Goal: Task Accomplishment & Management: Use online tool/utility

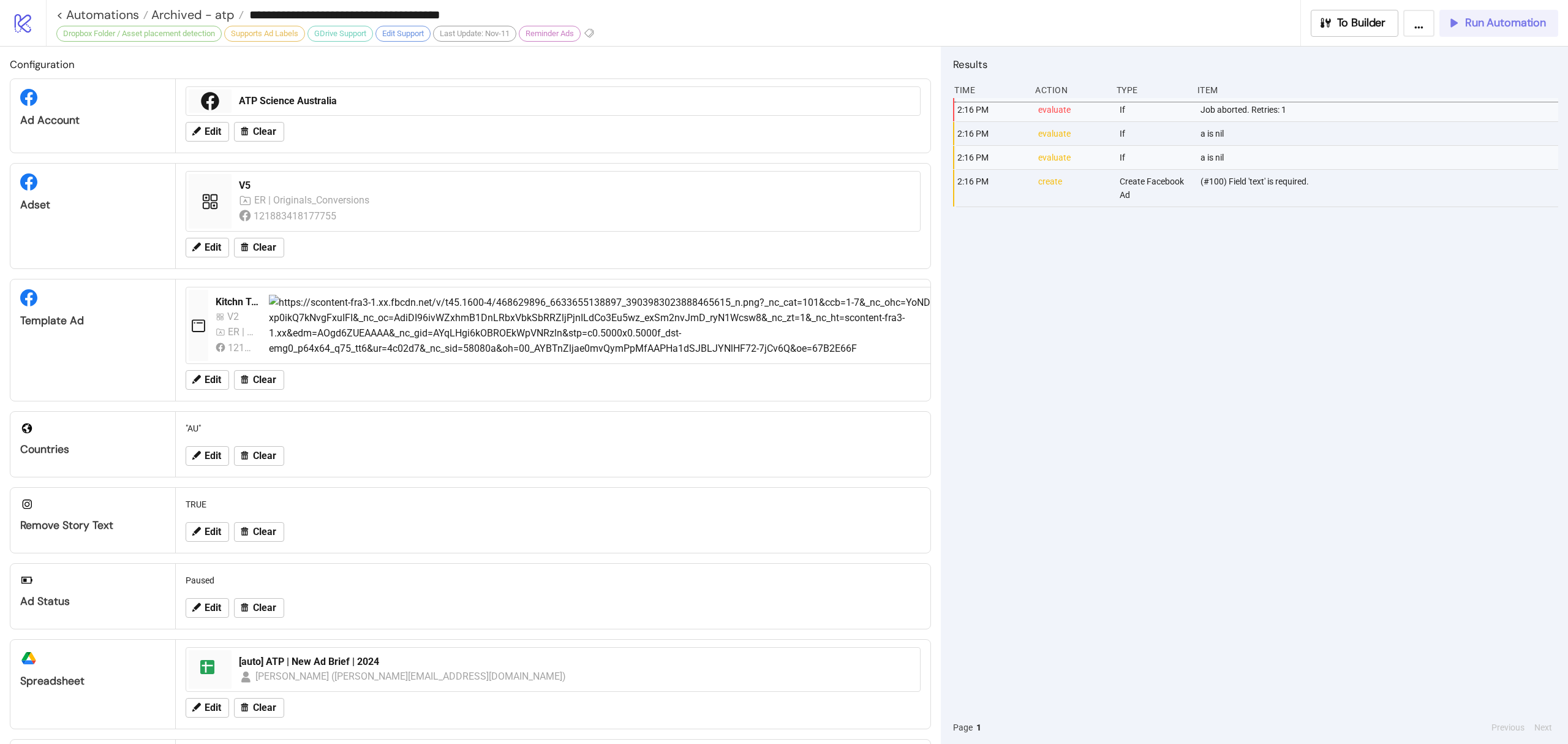
click at [1495, 25] on span "Run Automation" at bounding box center [1505, 23] width 81 height 14
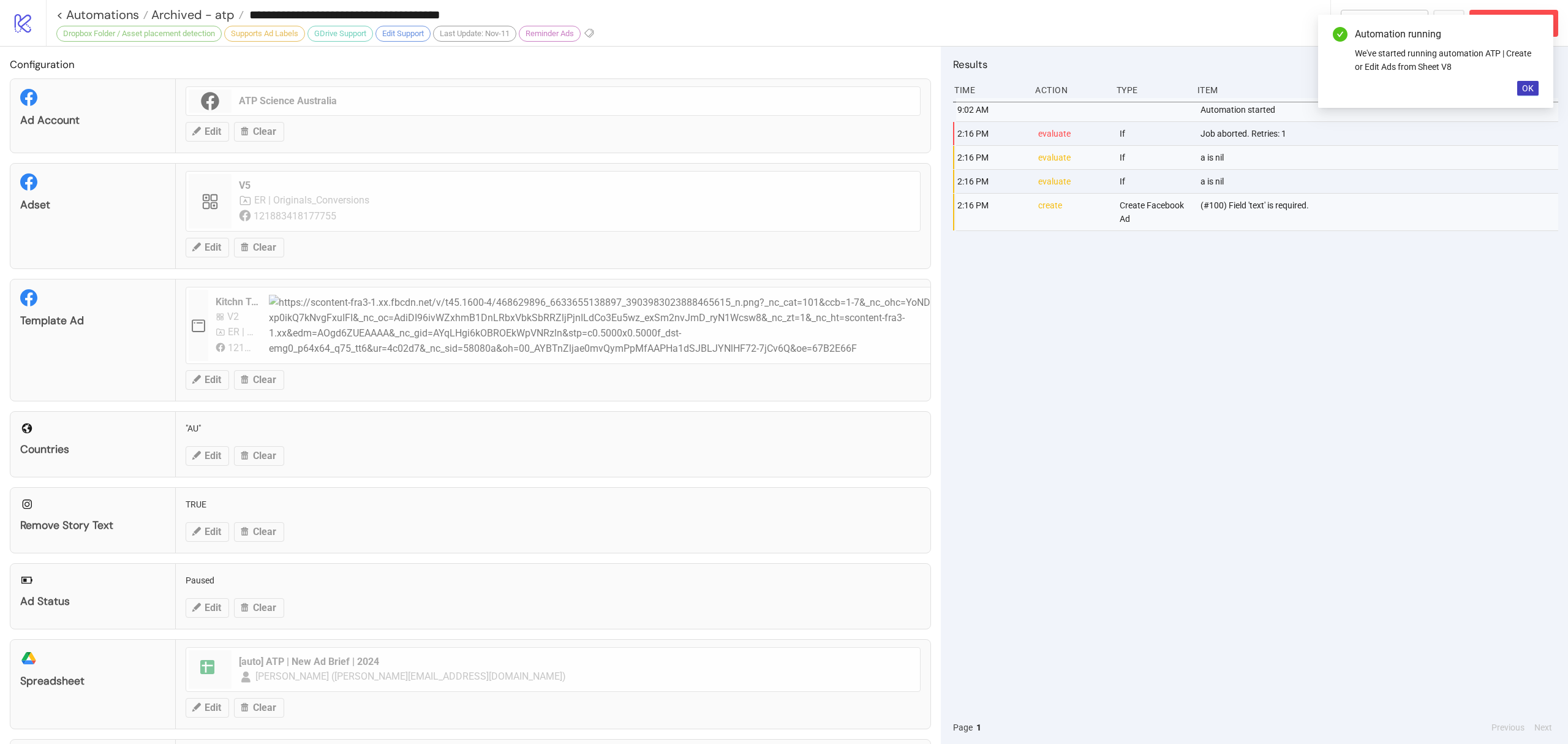
click at [1516, 89] on div "Automation running We've started running automation ATP | Create or Edit Ads fr…" at bounding box center [1436, 61] width 236 height 93
click at [1529, 84] on span "OK" at bounding box center [1528, 88] width 12 height 10
click at [1490, 32] on button "Abort Run" at bounding box center [1514, 23] width 89 height 27
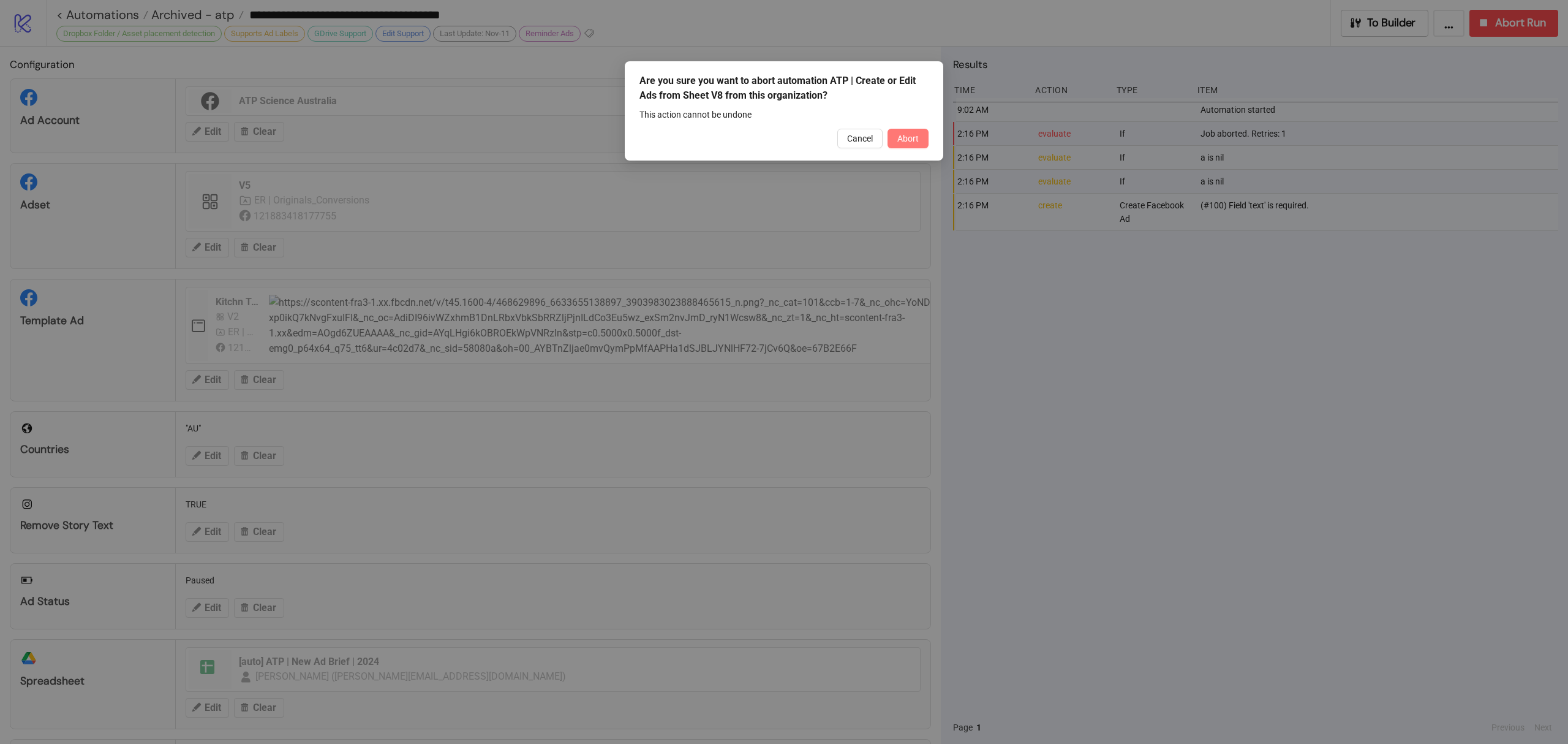
click at [917, 138] on span "Abort" at bounding box center [908, 138] width 21 height 10
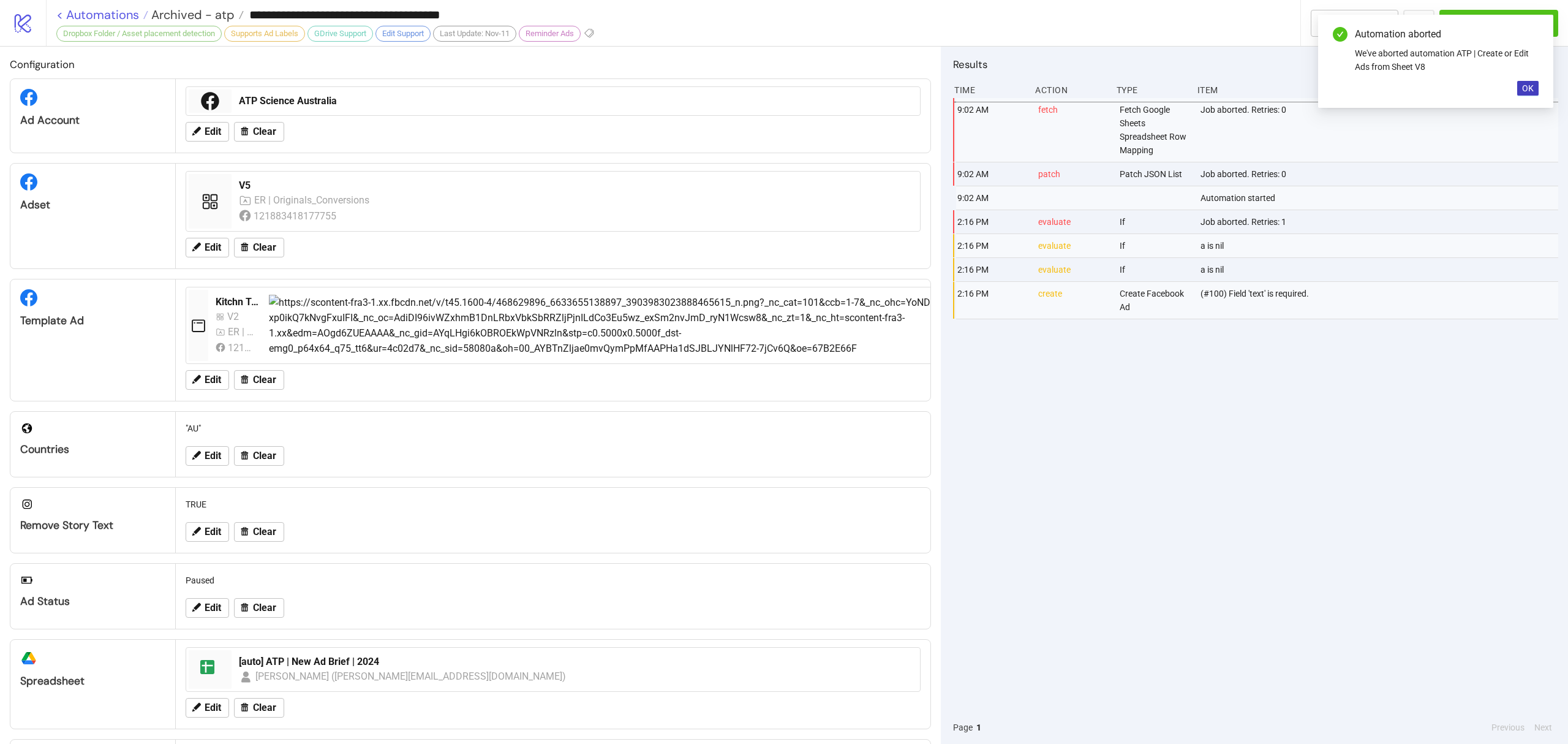
click at [84, 15] on link "< Automations" at bounding box center [102, 15] width 92 height 12
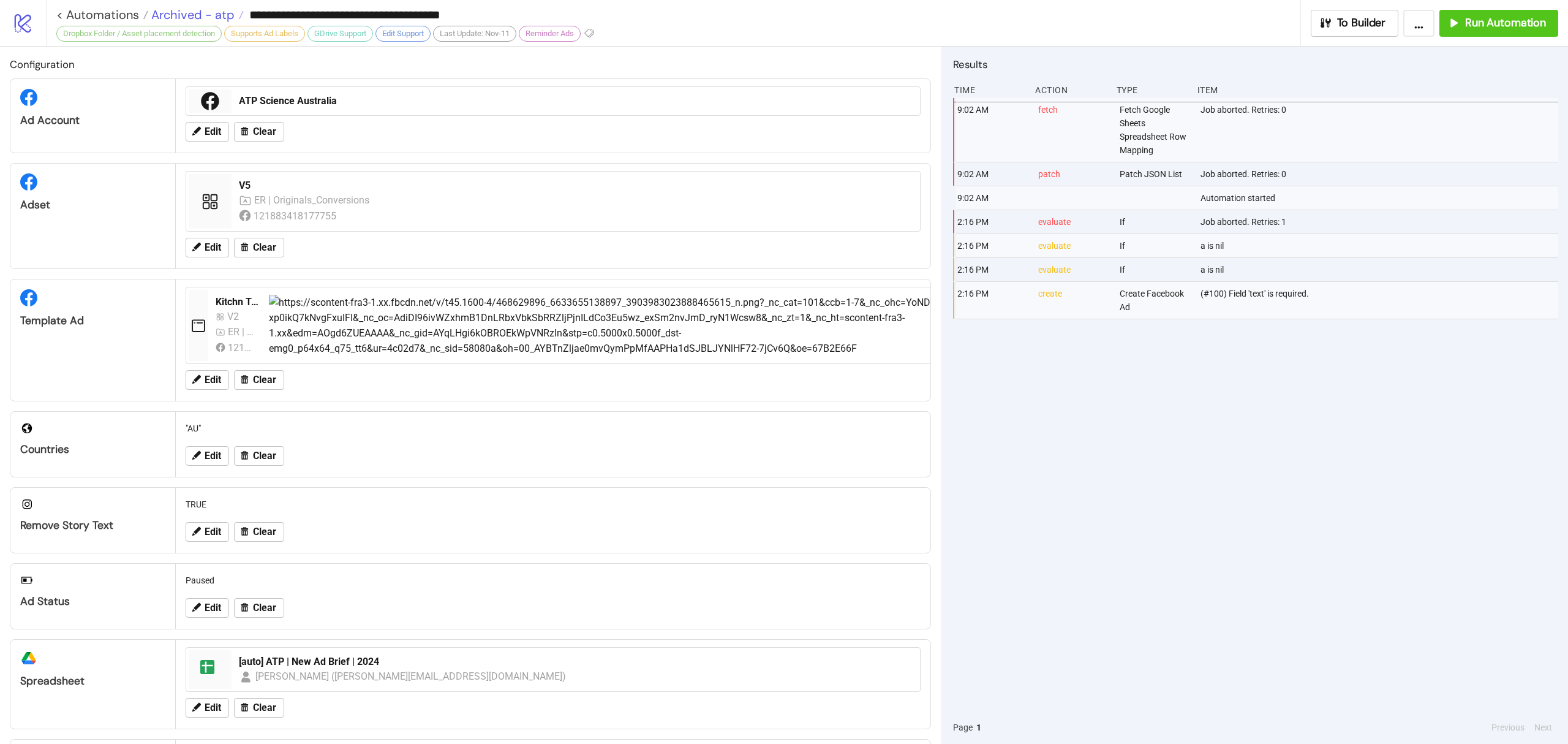
click at [203, 16] on span "Archived - atp" at bounding box center [191, 15] width 86 height 16
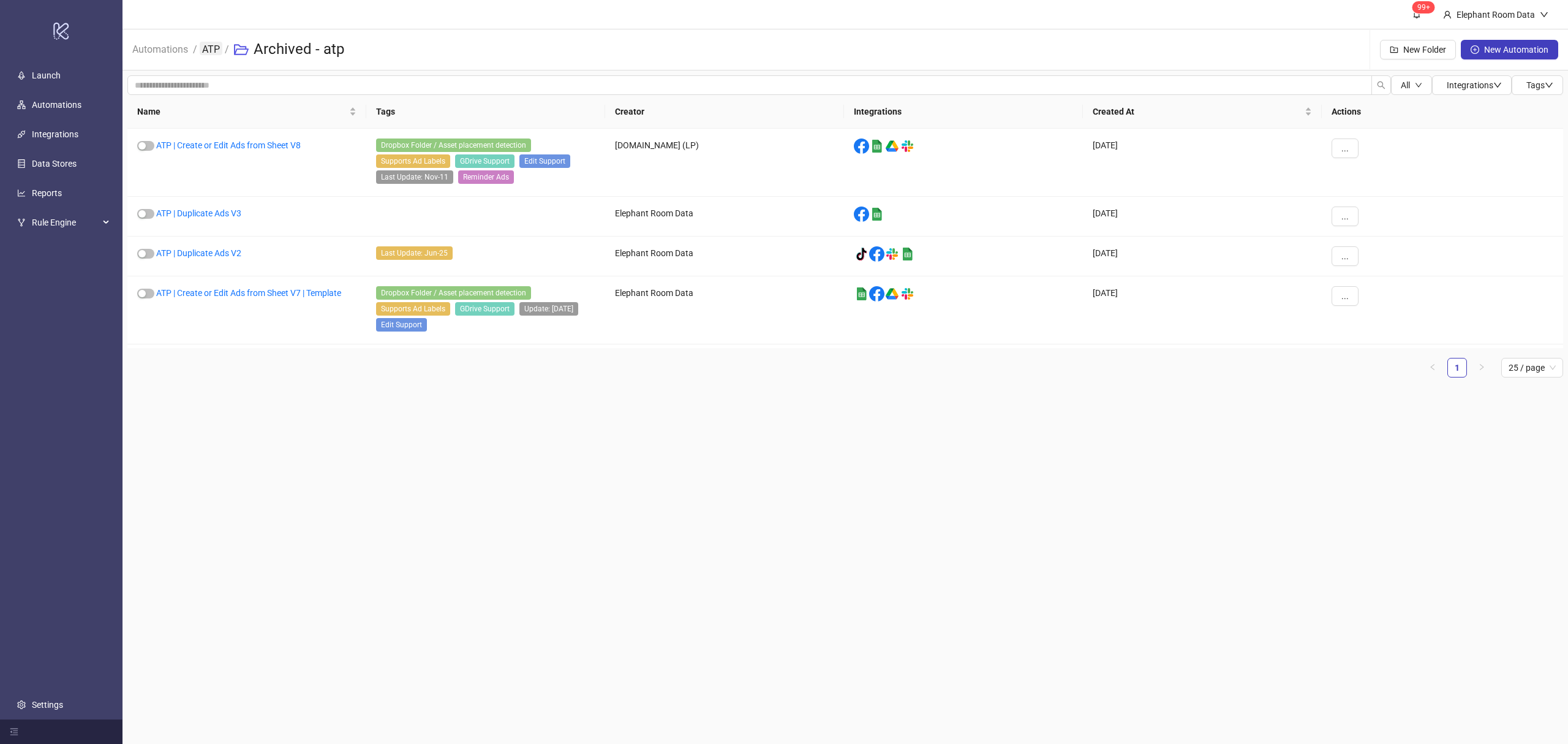
click at [209, 50] on link "ATP" at bounding box center [211, 48] width 23 height 14
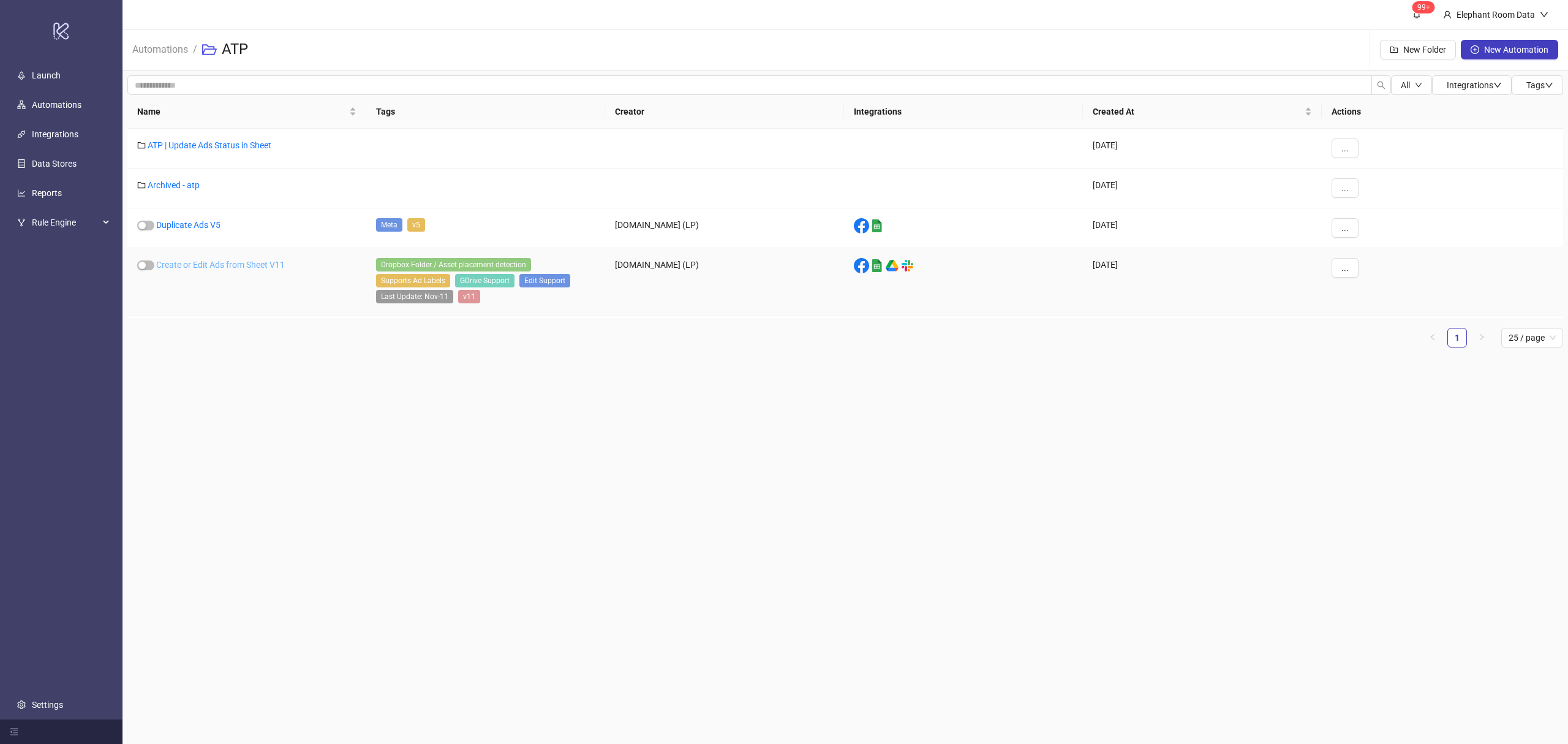
click at [244, 266] on link "Create or Edit Ads from Sheet V11" at bounding box center [220, 265] width 128 height 10
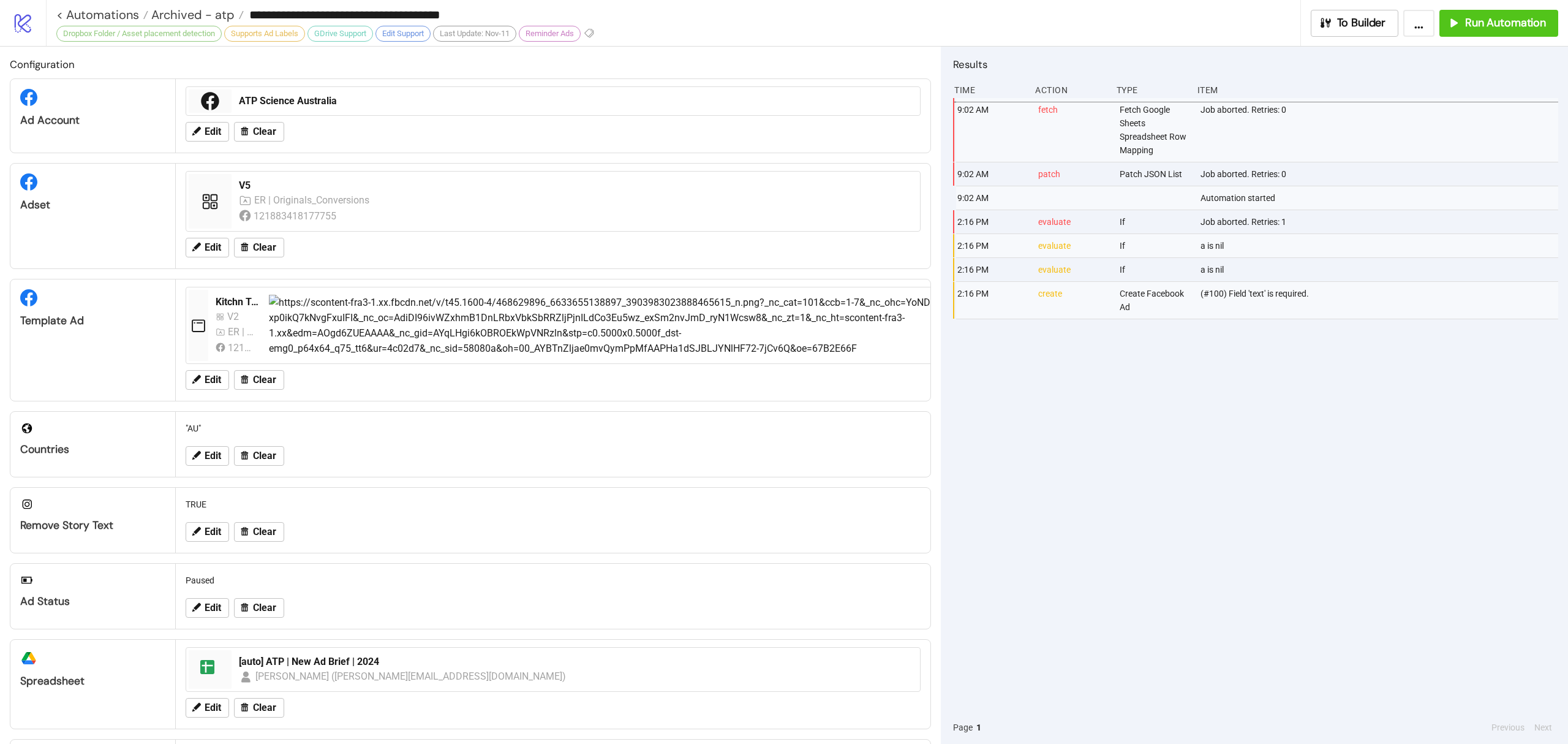
type input "**********"
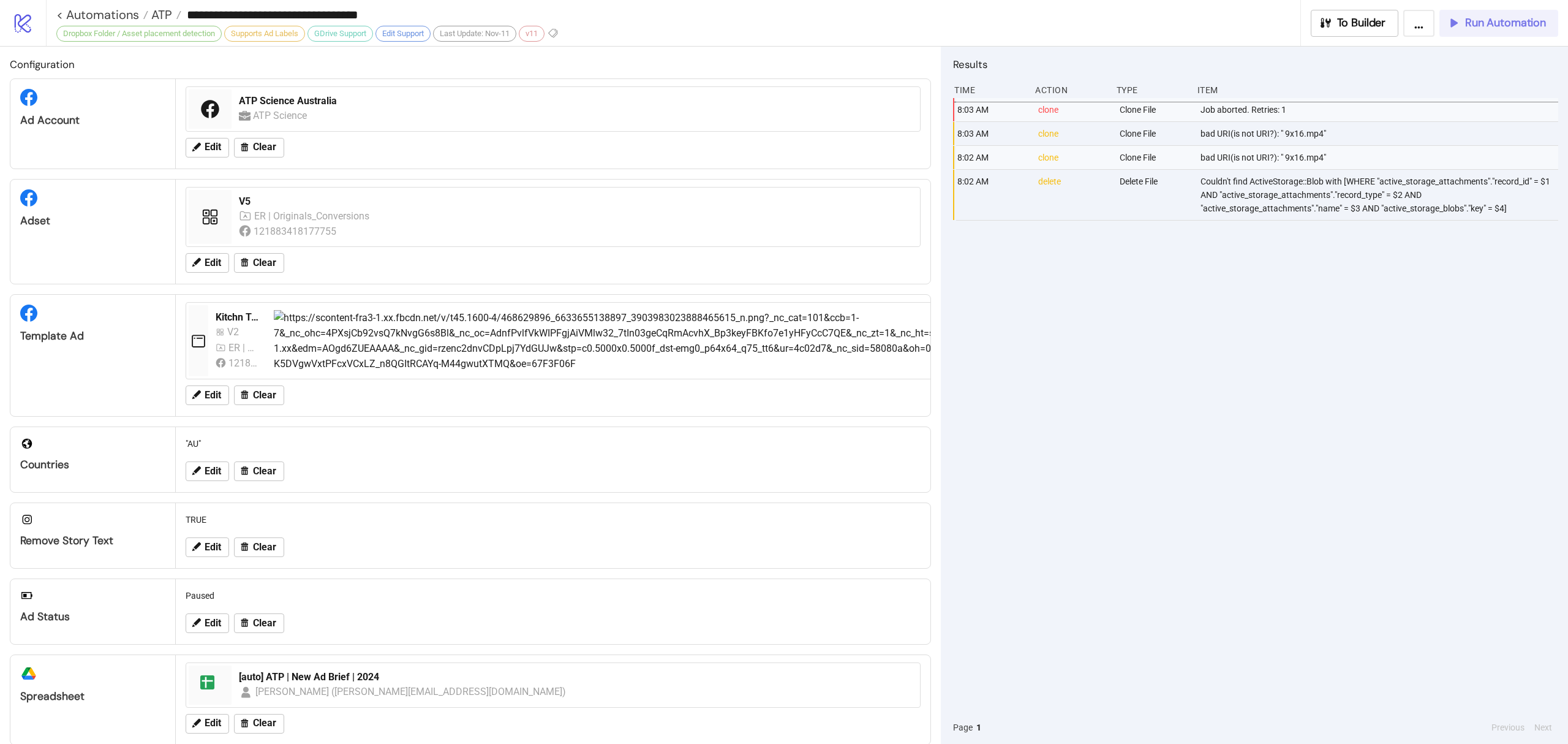
click at [1516, 22] on span "Run Automation" at bounding box center [1505, 23] width 81 height 14
